Goal: Use online tool/utility: Utilize a website feature to perform a specific function

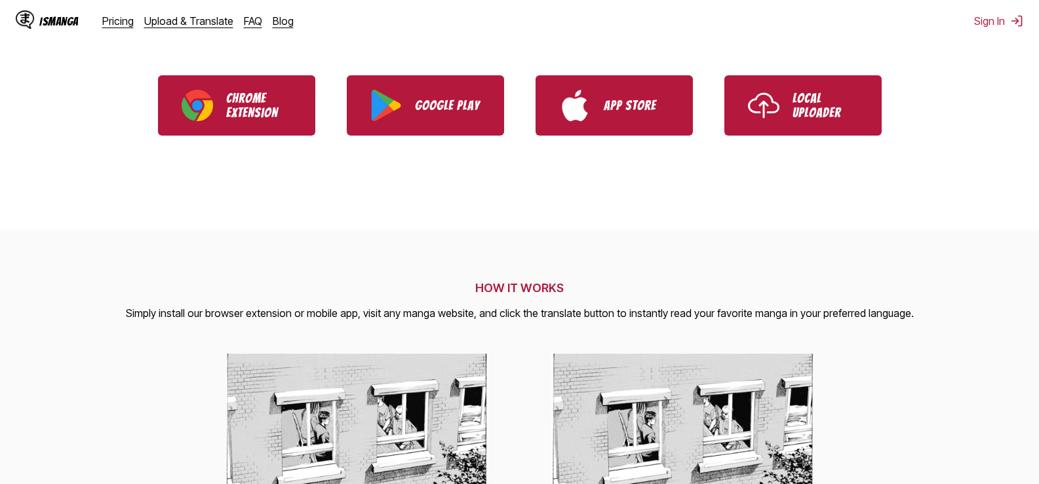
scroll to position [300, 0]
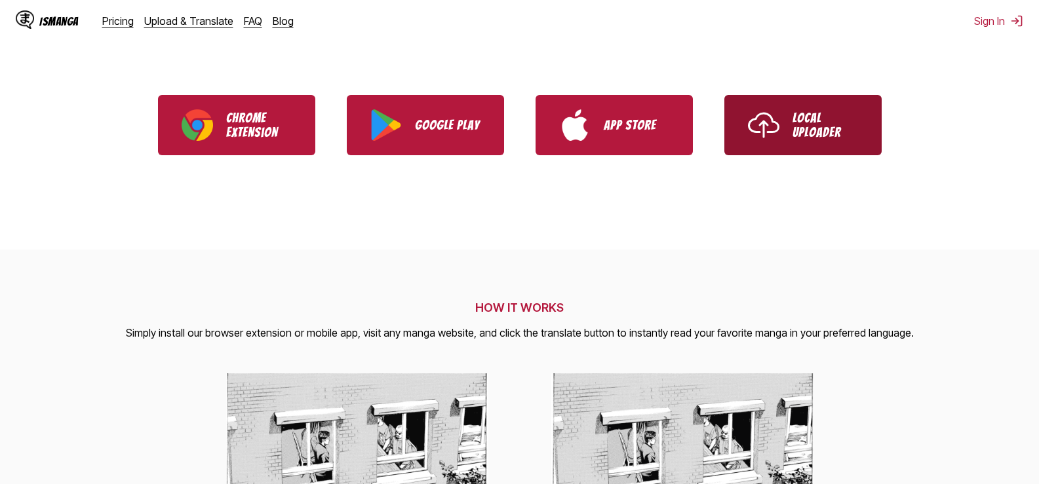
click at [848, 151] on link "Local Uploader" at bounding box center [802, 125] width 157 height 60
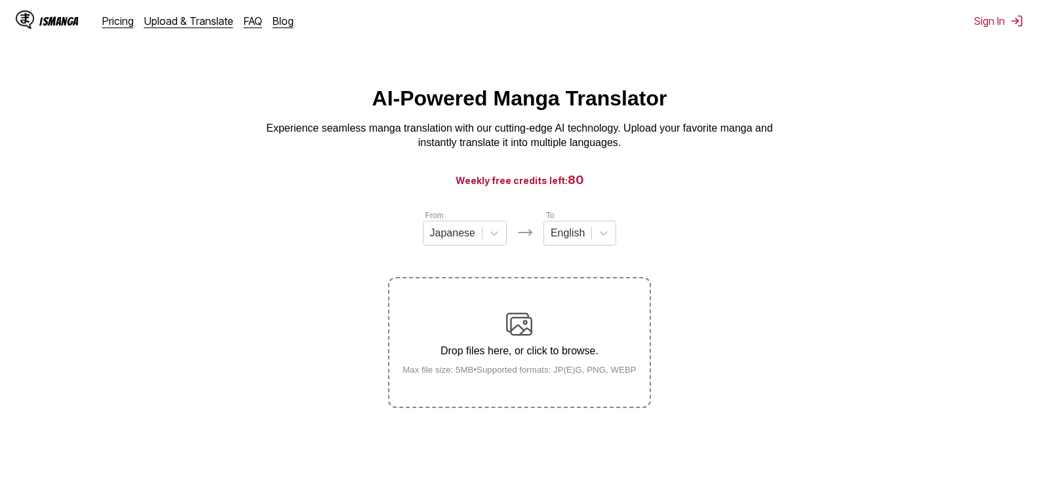
click at [541, 341] on div "Drop files here, or click to browse. Max file size: 5MB • Supported formats: JP…" at bounding box center [519, 343] width 255 height 64
click at [0, 0] on input "Drop files here, or click to browse. Max file size: 5MB • Supported formats: JP…" at bounding box center [0, 0] width 0 height 0
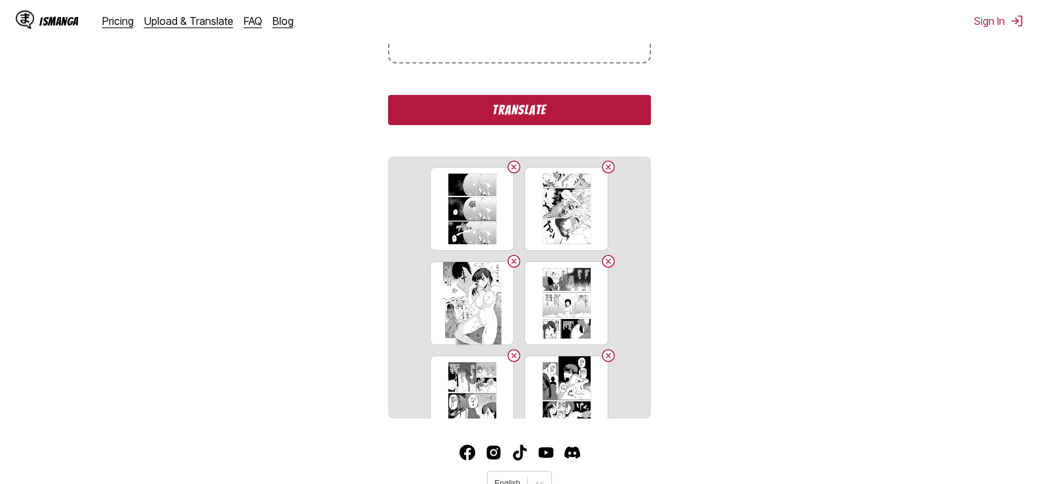
scroll to position [403, 0]
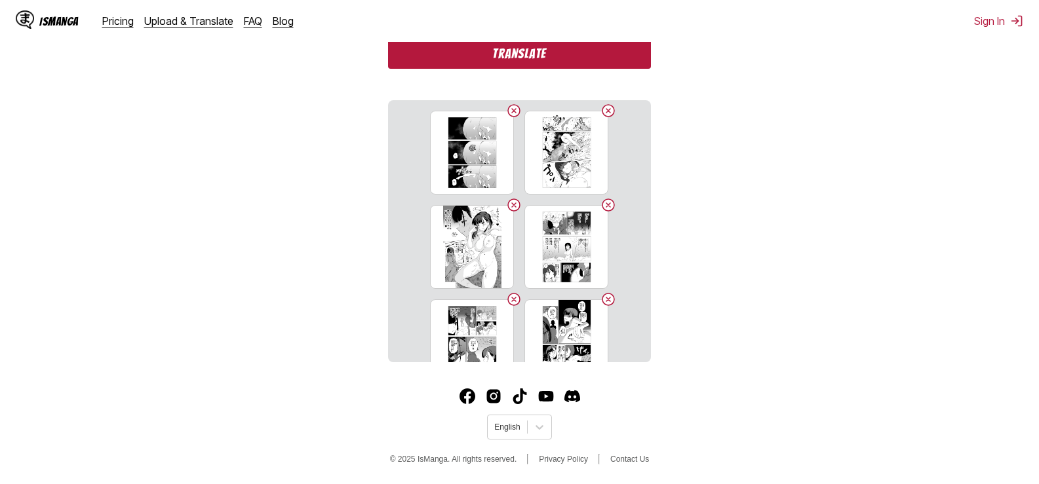
click at [555, 60] on button "Translate" at bounding box center [519, 54] width 262 height 30
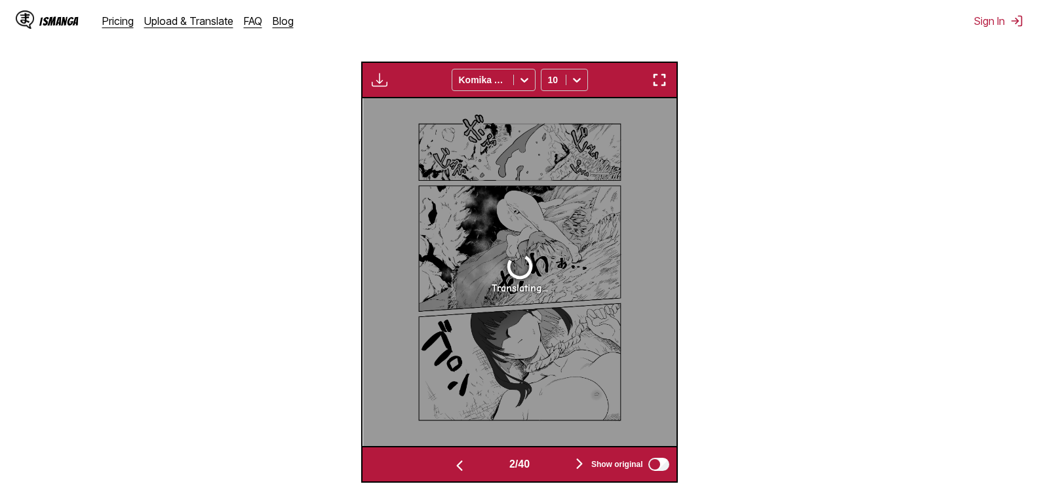
scroll to position [0, 0]
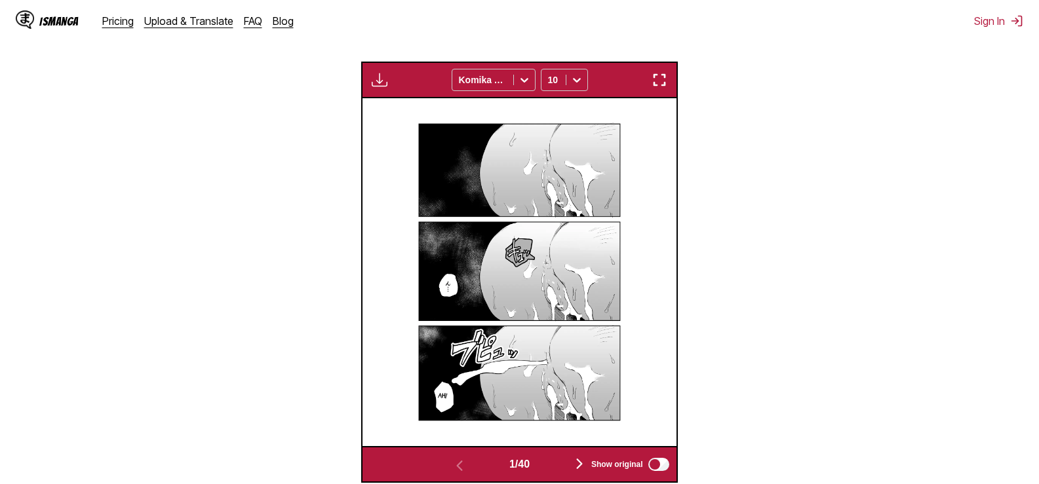
click at [387, 83] on img "button" at bounding box center [380, 80] width 16 height 16
click at [521, 265] on img at bounding box center [520, 271] width 246 height 347
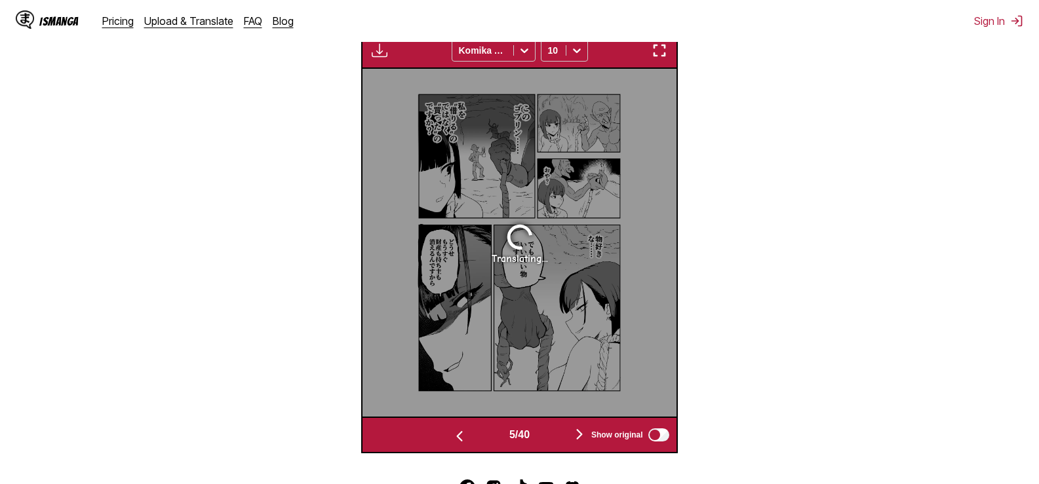
scroll to position [0, 941]
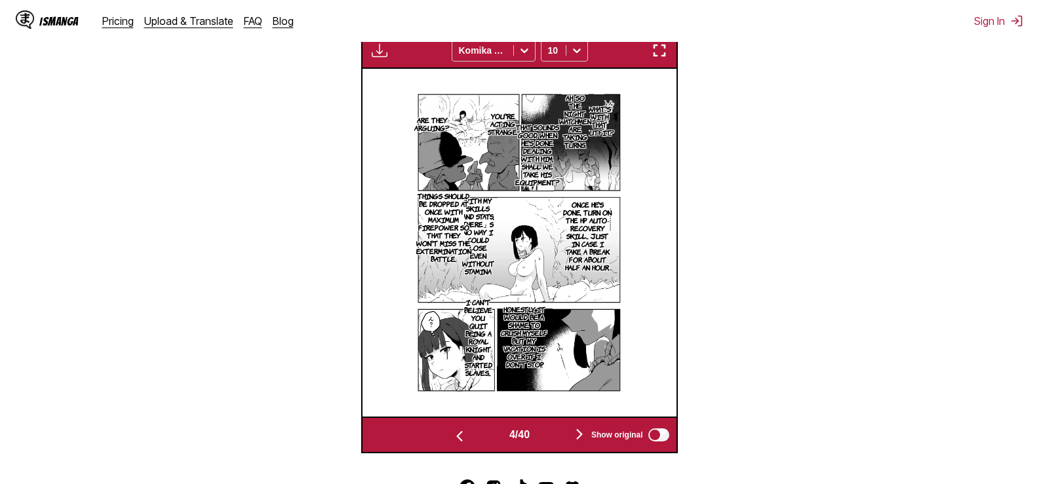
click at [657, 58] on img "button" at bounding box center [660, 51] width 16 height 16
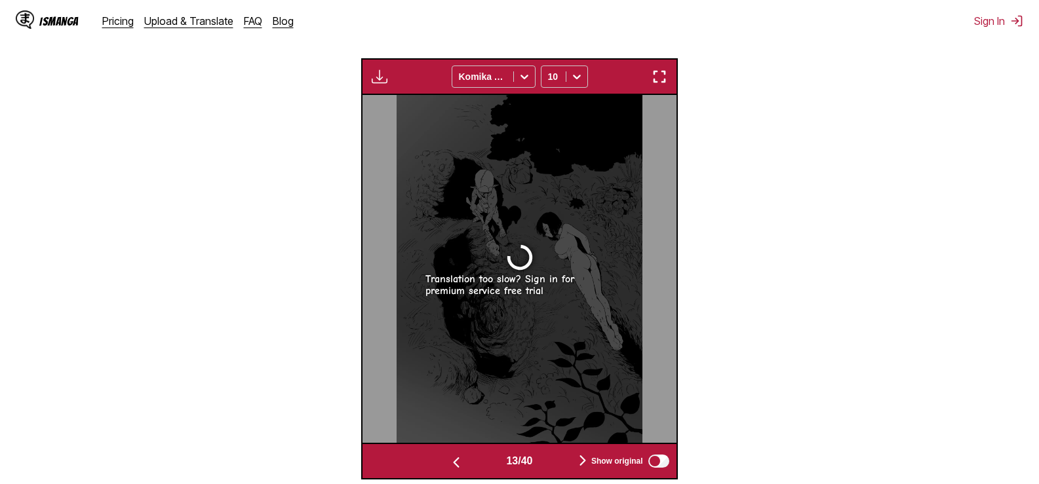
scroll to position [395, 0]
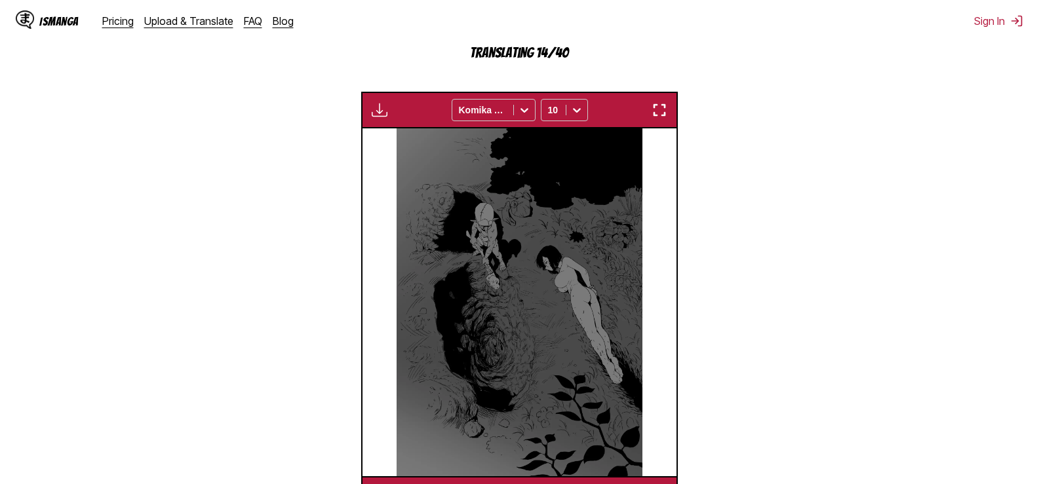
click at [660, 114] on img "button" at bounding box center [660, 110] width 16 height 16
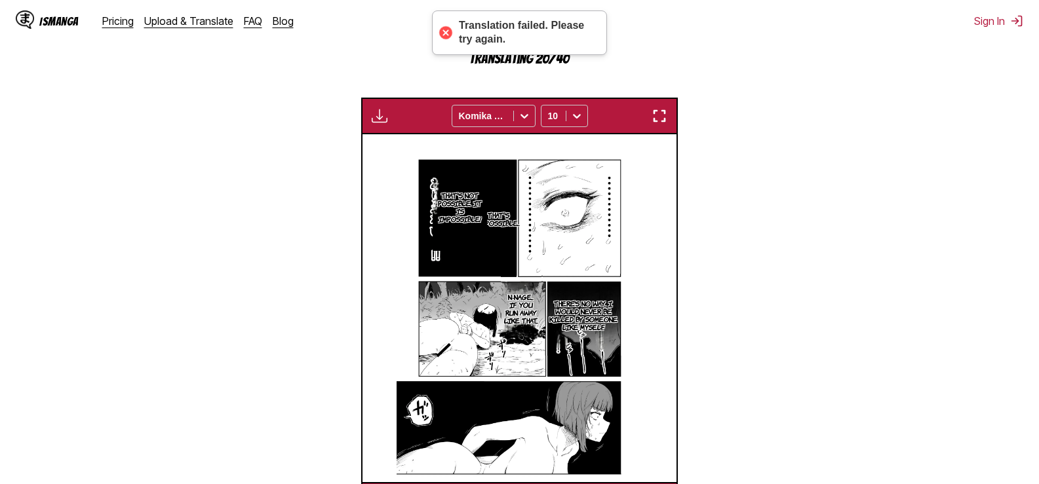
scroll to position [0, 5643]
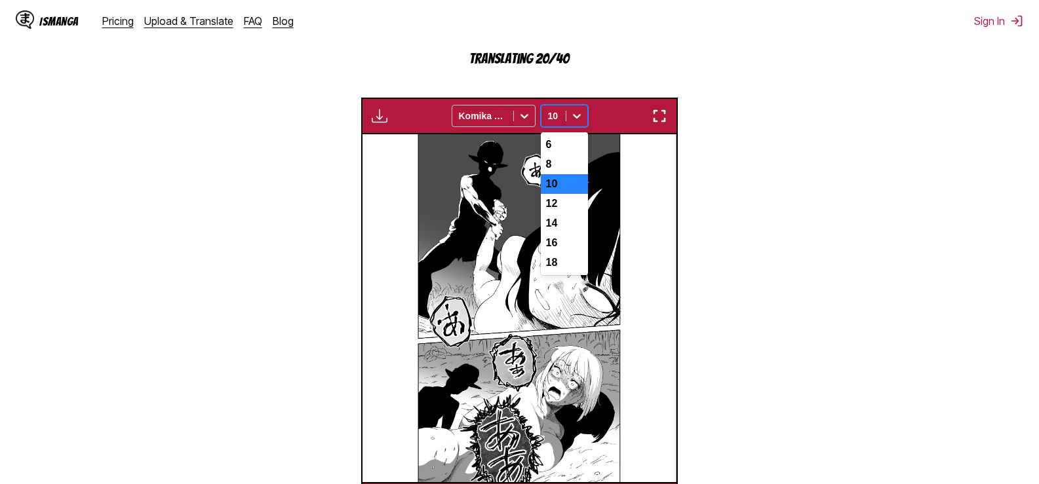
click at [578, 127] on div "10" at bounding box center [564, 116] width 47 height 22
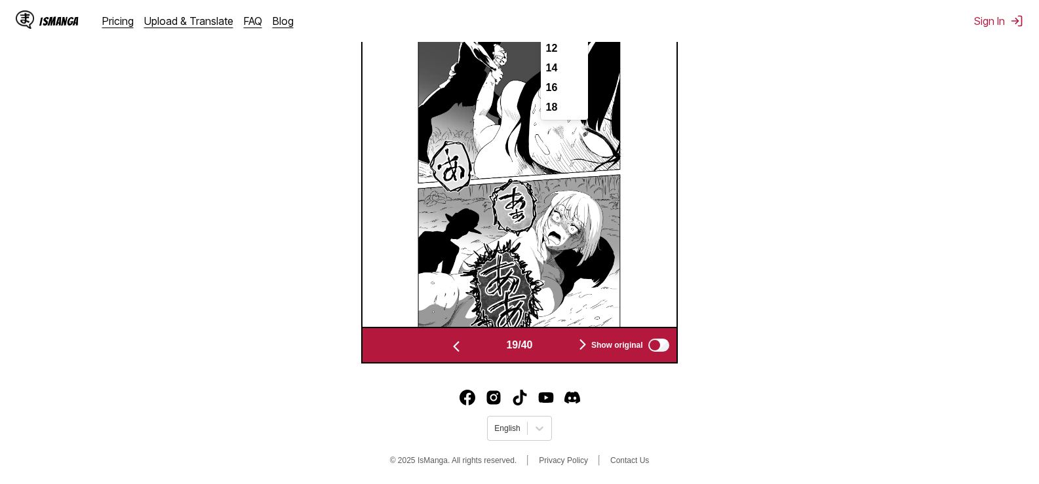
scroll to position [543, 0]
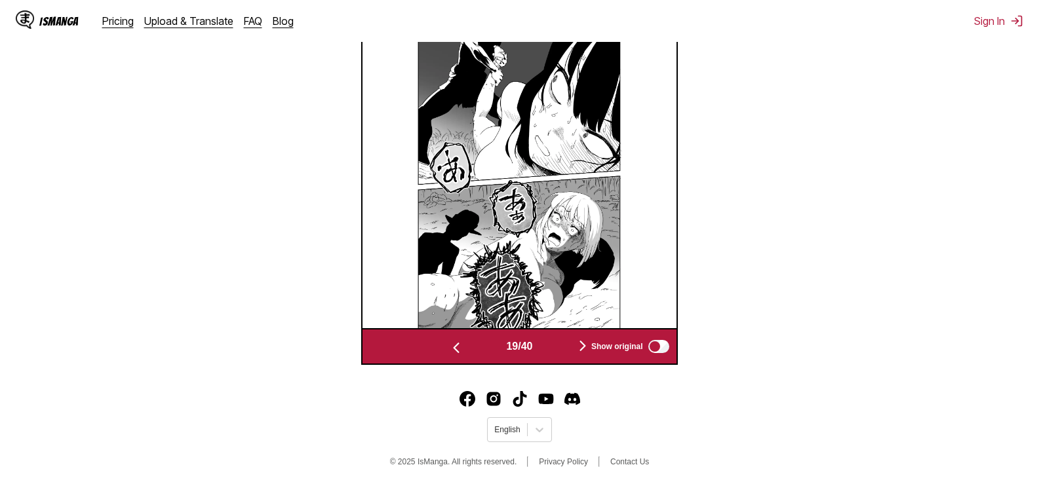
click at [830, 238] on section "From Japanese To English Drop files here, or click to browse. Max file size: 5M…" at bounding box center [519, 15] width 1018 height 699
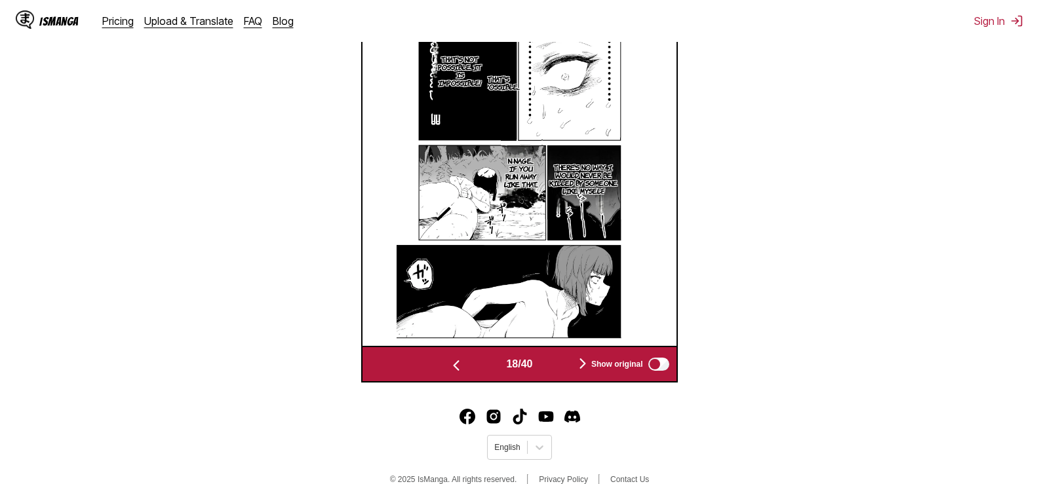
scroll to position [102, 0]
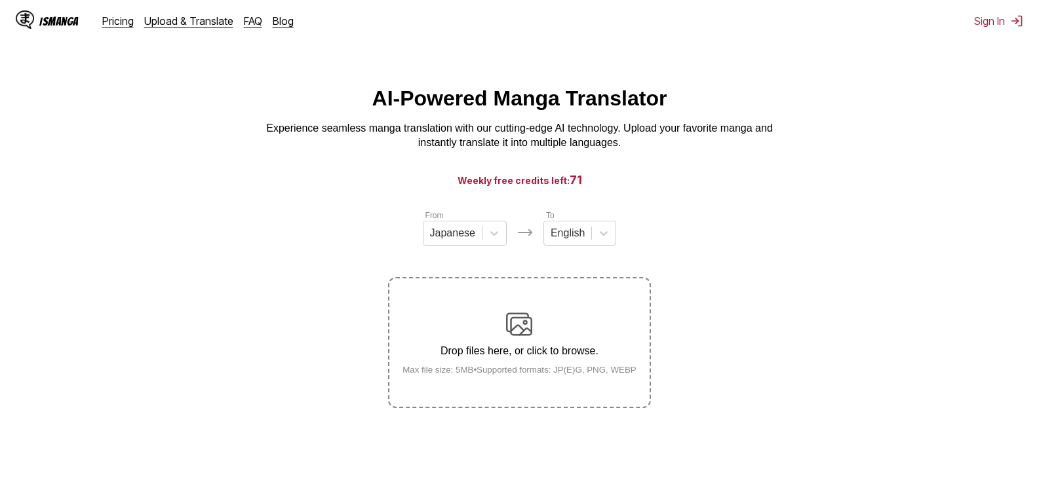
click at [507, 338] on img at bounding box center [519, 324] width 26 height 26
click at [0, 0] on input "Drop files here, or click to browse. Max file size: 5MB • Supported formats: JP…" at bounding box center [0, 0] width 0 height 0
click at [549, 327] on div "Drop files here, or click to browse. Max file size: 5MB • Supported formats: JP…" at bounding box center [519, 343] width 255 height 64
click at [0, 0] on input "Drop files here, or click to browse. Max file size: 5MB • Supported formats: JP…" at bounding box center [0, 0] width 0 height 0
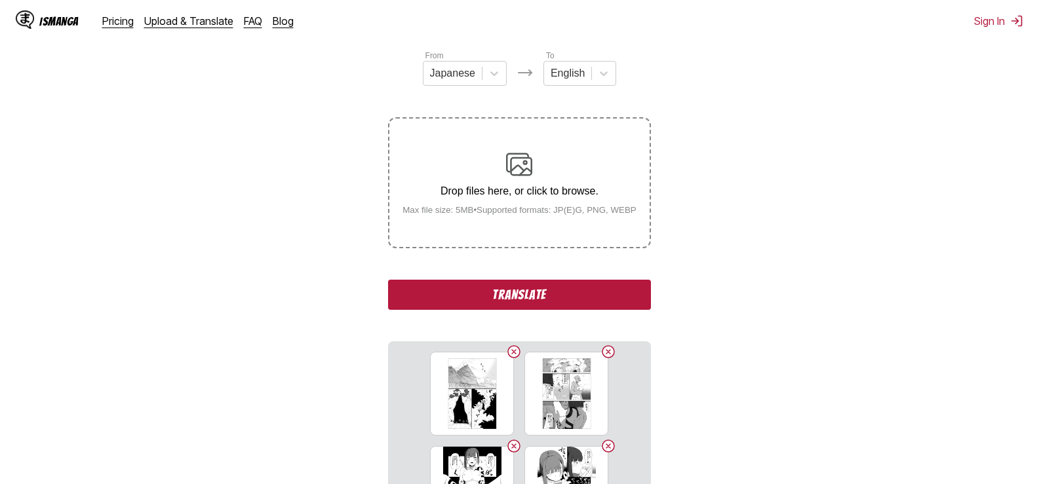
click at [599, 294] on button "Translate" at bounding box center [519, 295] width 262 height 30
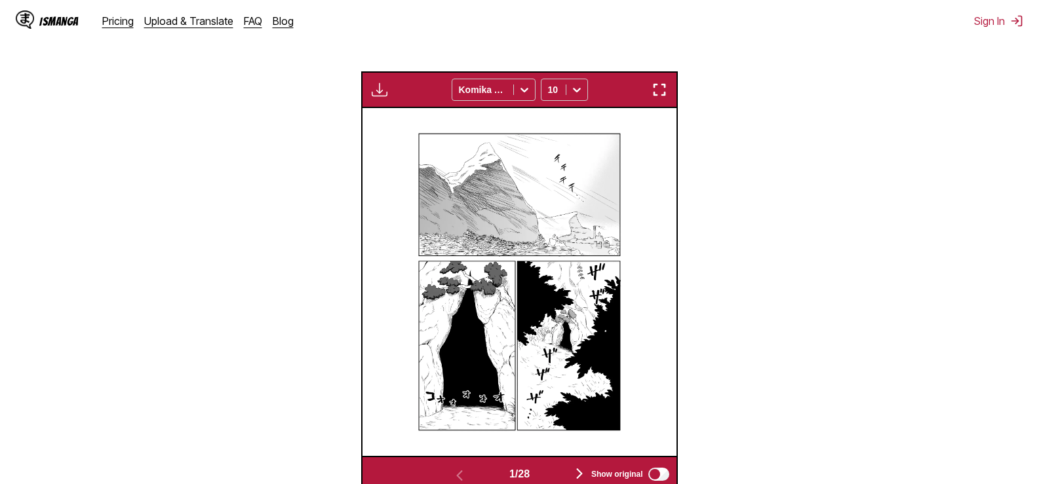
scroll to position [0, 0]
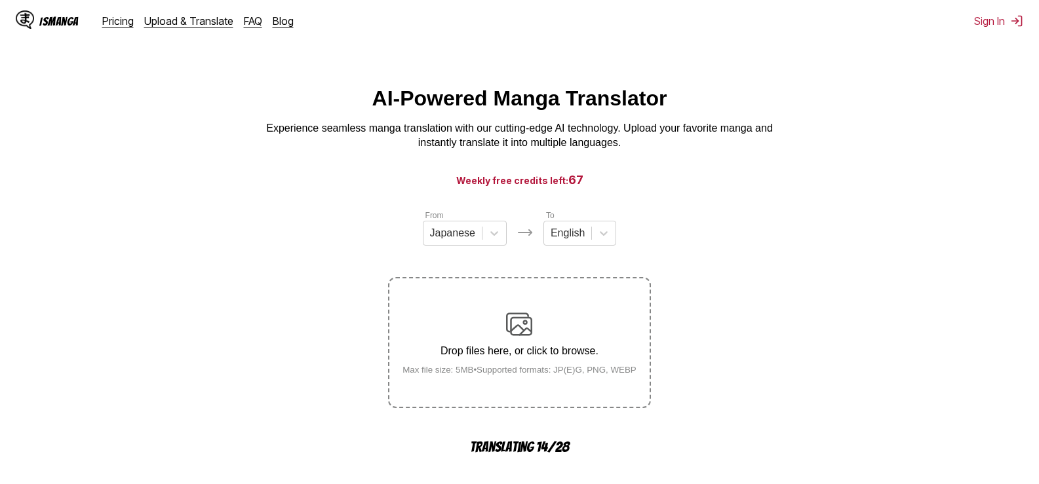
drag, startPoint x: 960, startPoint y: 223, endPoint x: 1048, endPoint y: 206, distance: 90.1
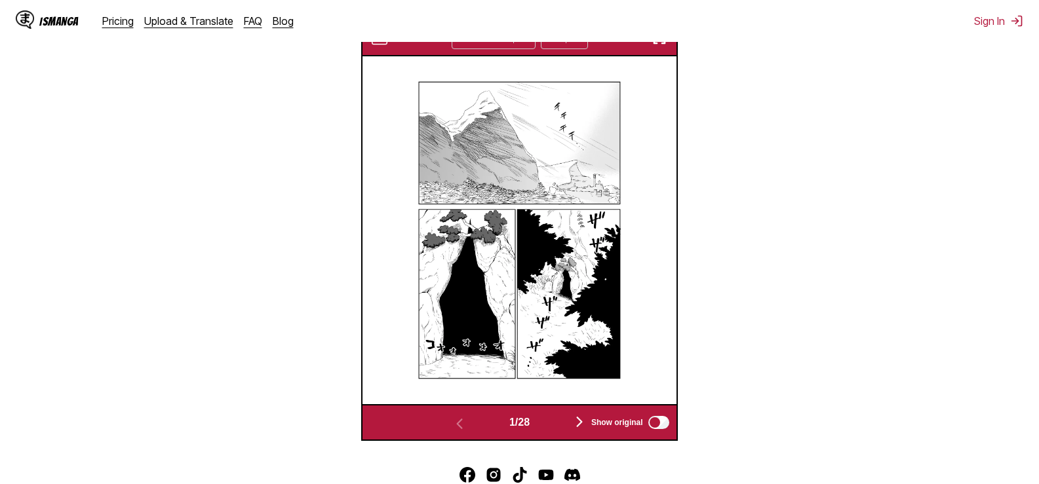
click at [662, 43] on img "button" at bounding box center [660, 38] width 16 height 16
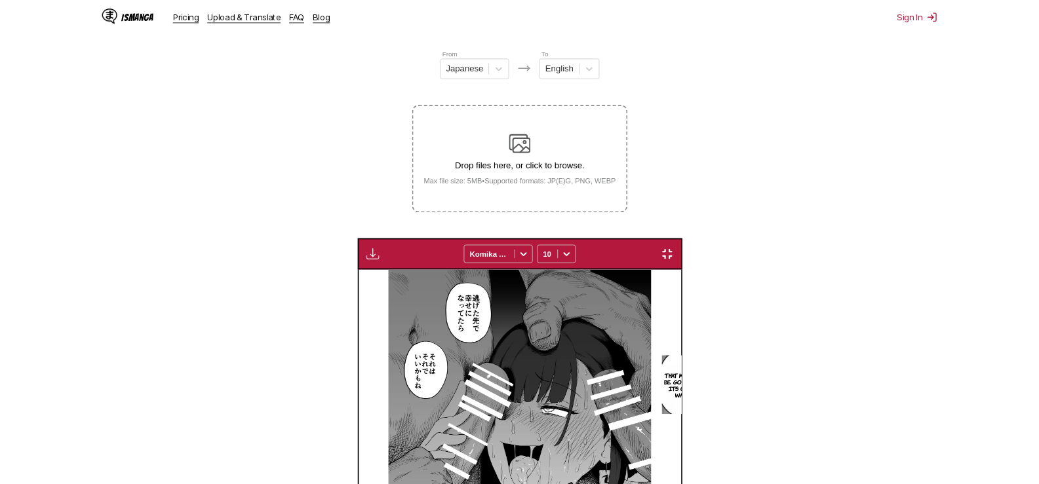
scroll to position [0, 8465]
